Goal: Task Accomplishment & Management: Manage account settings

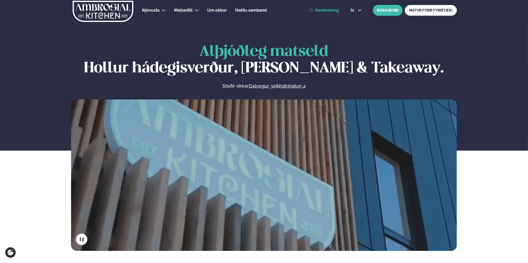
click at [324, 11] on link "Innskráning" at bounding box center [324, 10] width 30 height 5
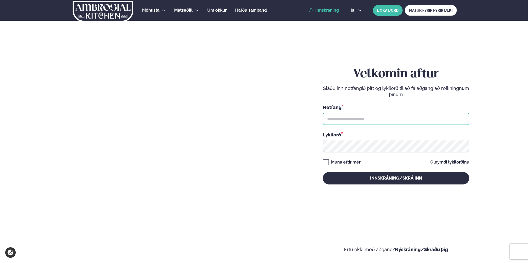
type input "**********"
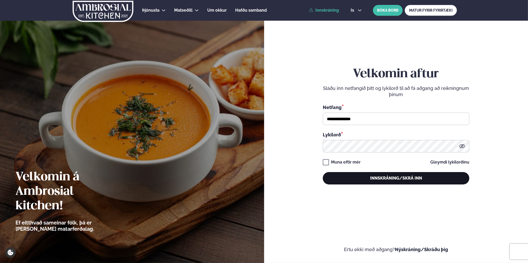
click at [404, 182] on button "Innskráning/Skrá inn" at bounding box center [396, 178] width 147 height 12
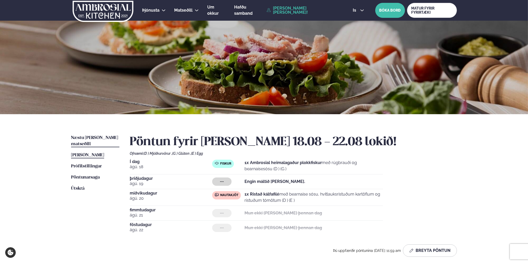
click at [88, 138] on span "Næstu [PERSON_NAME] matseðill" at bounding box center [94, 141] width 47 height 11
